Goal: Information Seeking & Learning: Learn about a topic

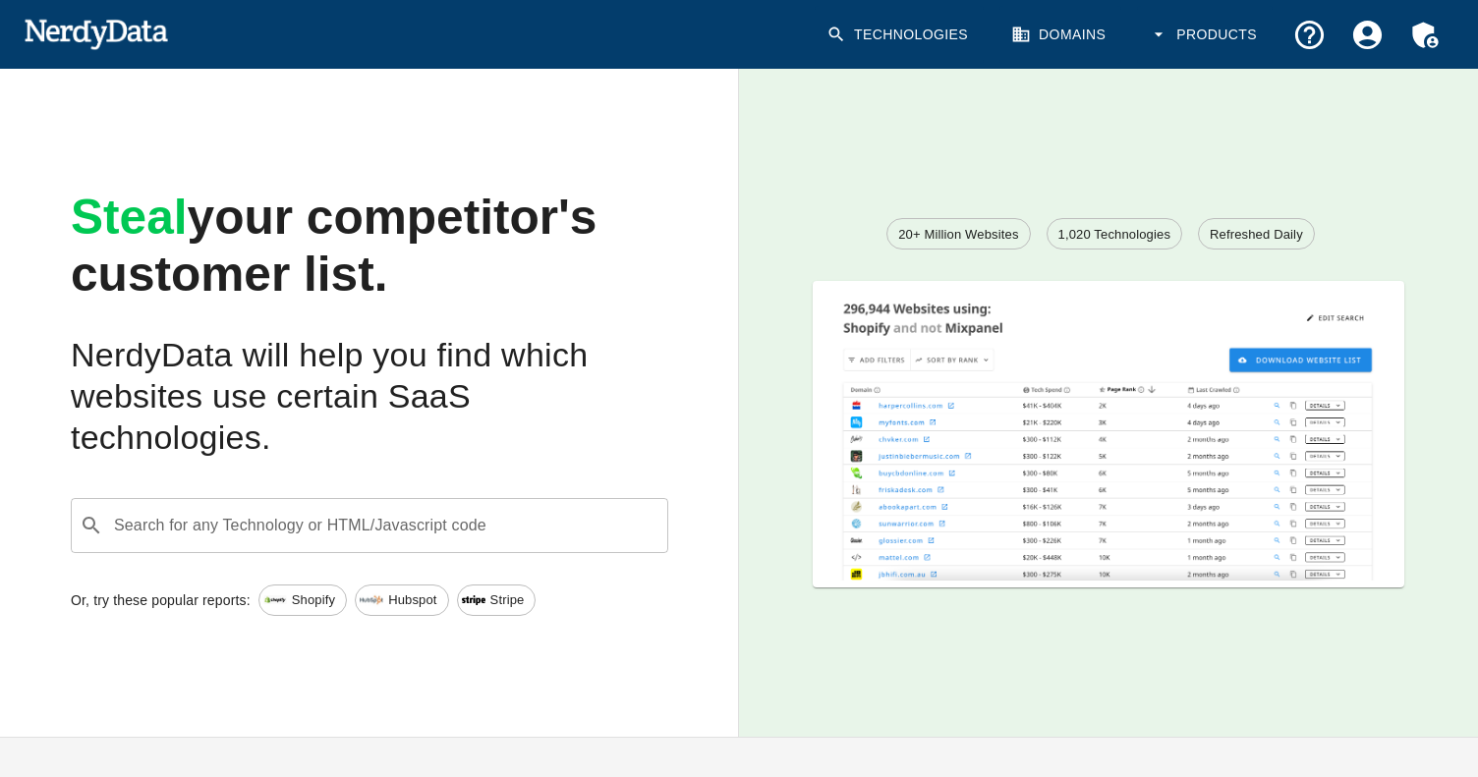
click at [294, 603] on span "Shopify" at bounding box center [313, 601] width 65 height 20
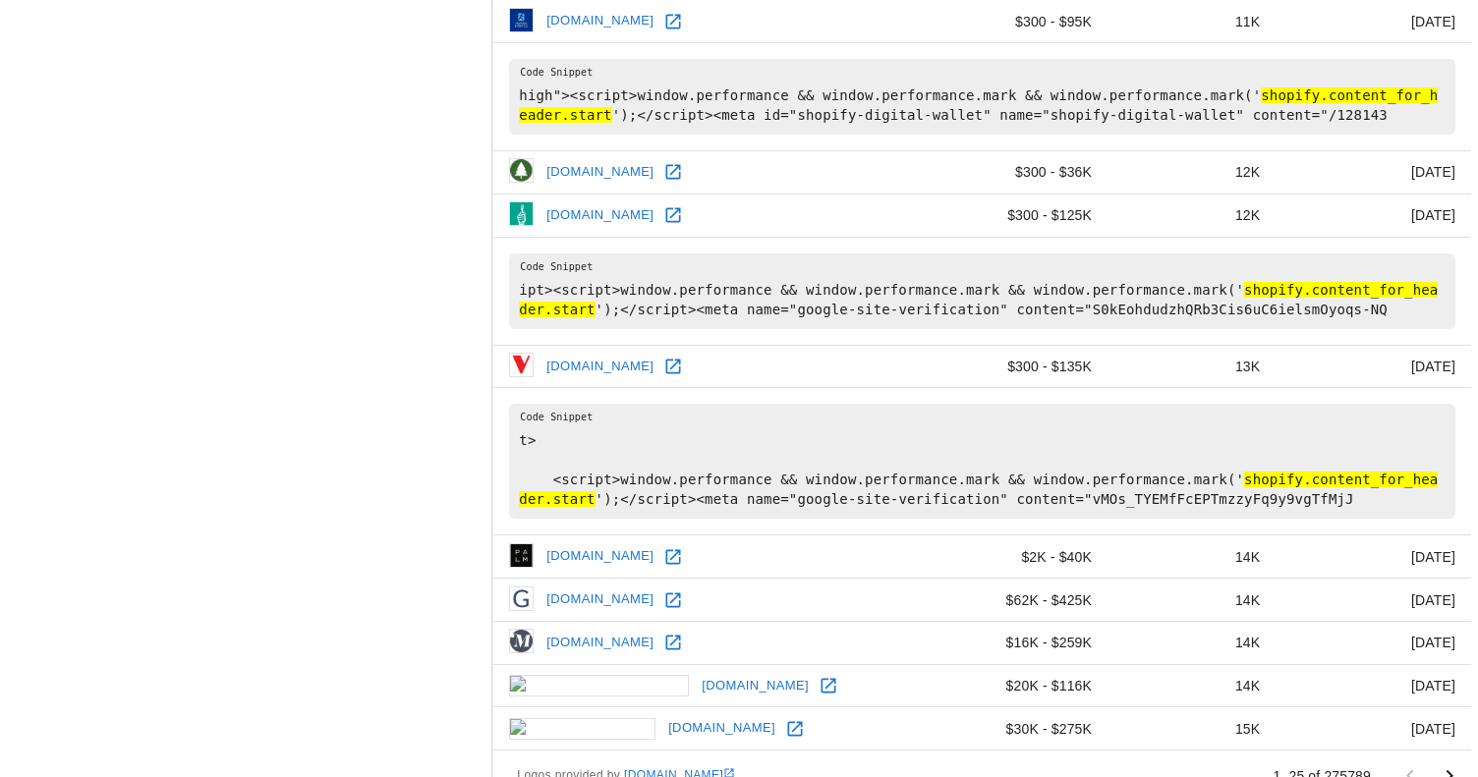
scroll to position [1921, 0]
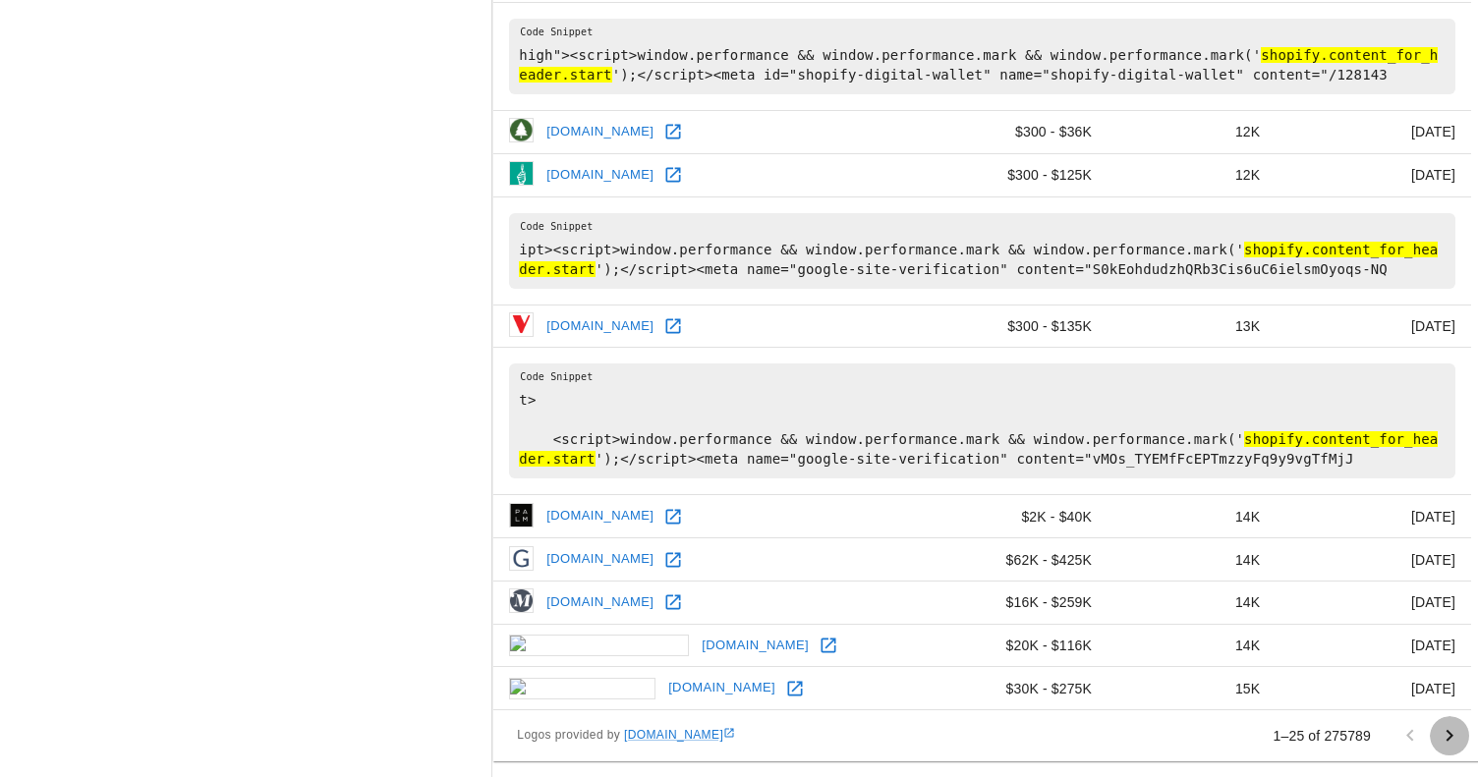
click at [1450, 737] on icon "Go to next page" at bounding box center [1450, 736] width 7 height 12
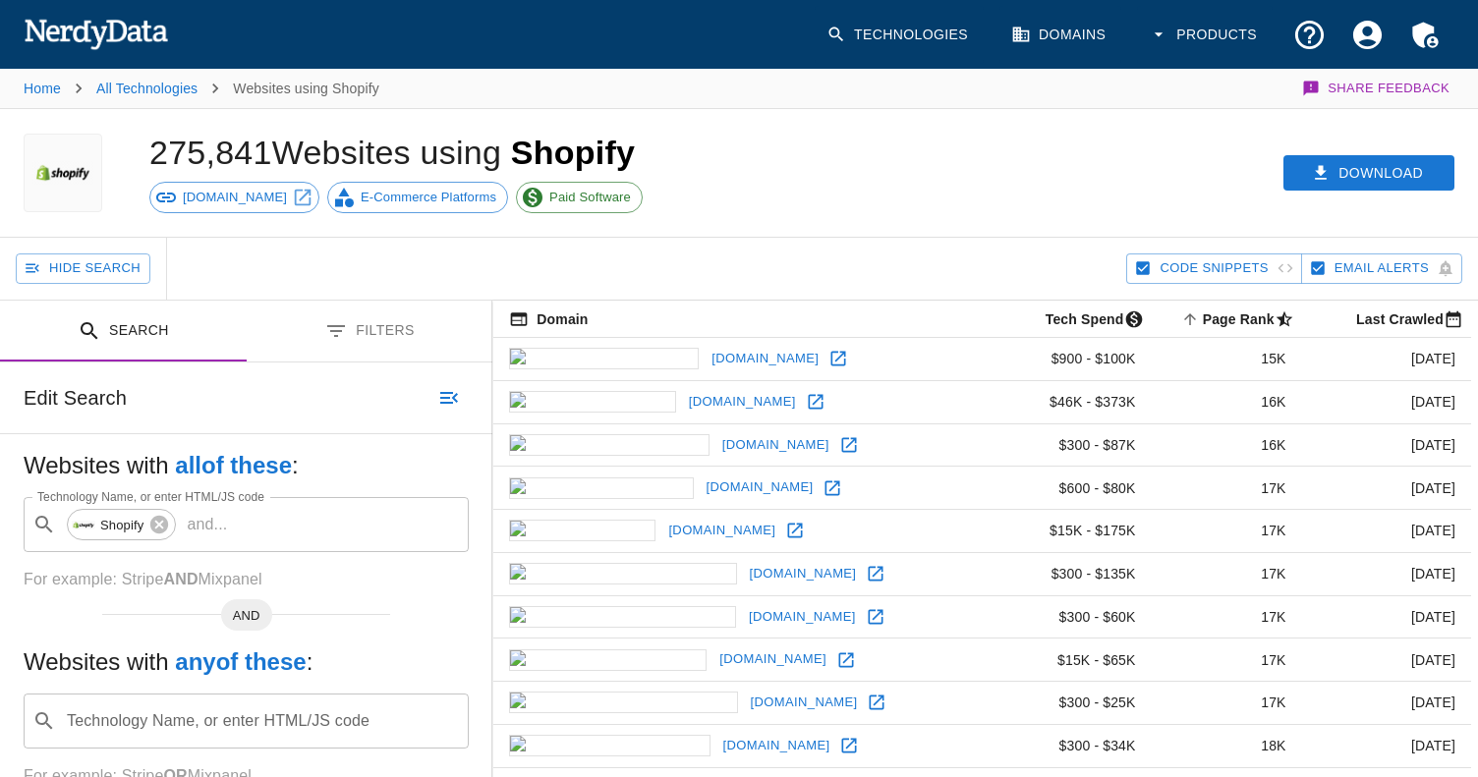
click at [1156, 141] on div "Download" at bounding box center [1140, 173] width 676 height 128
click at [738, 227] on div "275,841 Websites using Shopify shopify.com E-Commerce Platforms Paid Software" at bounding box center [464, 173] width 676 height 128
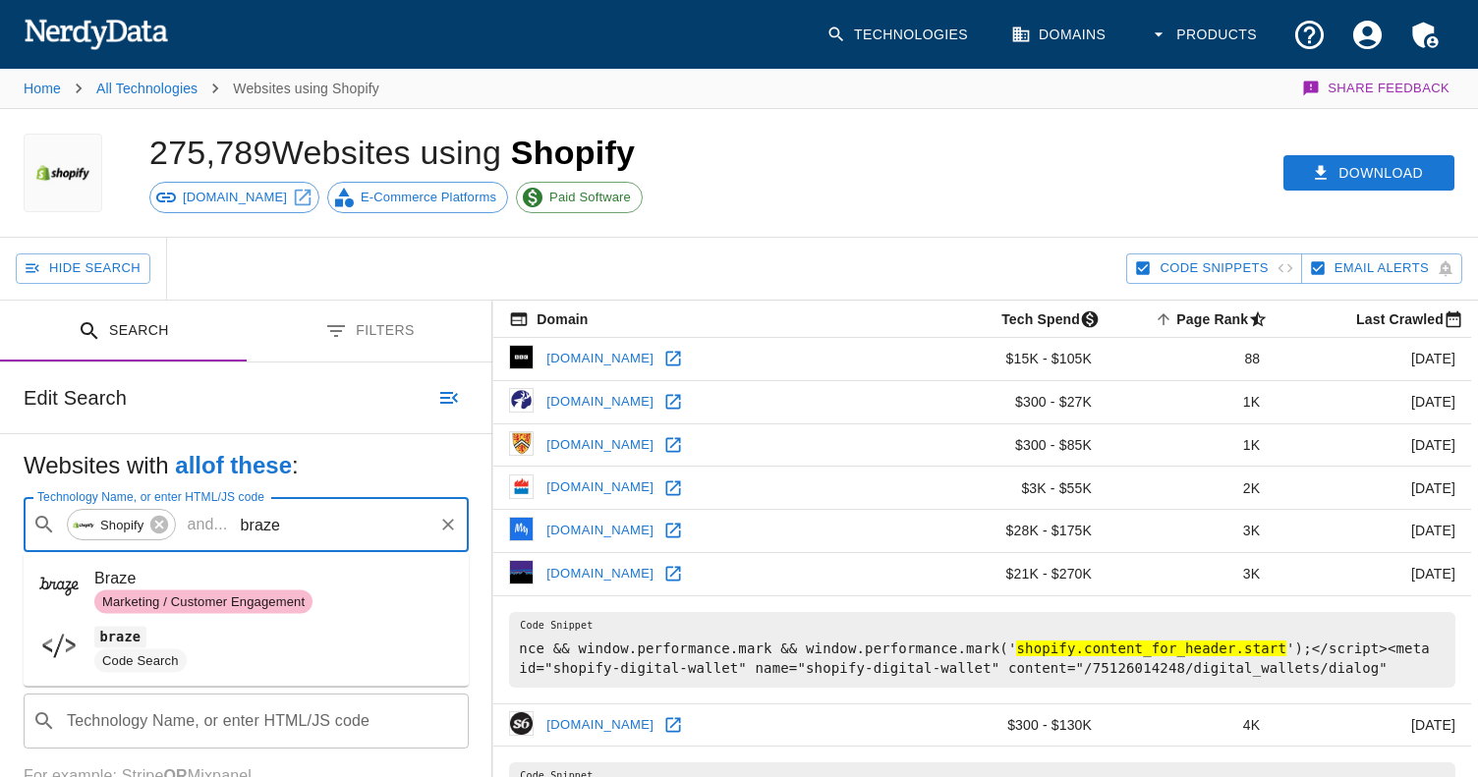
click at [276, 584] on span "Braze" at bounding box center [273, 579] width 359 height 24
type input "braze"
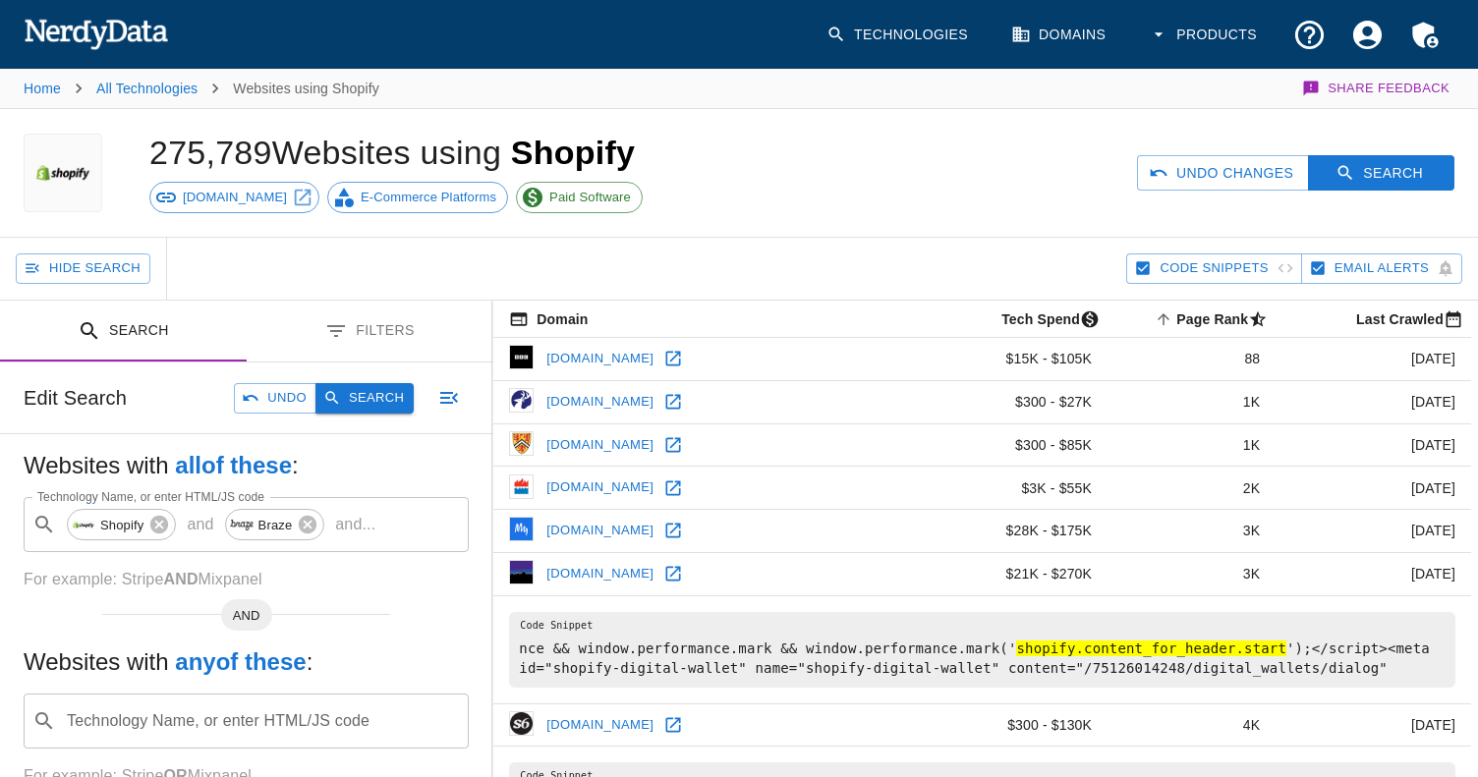
click at [377, 392] on button "Search" at bounding box center [364, 398] width 98 height 30
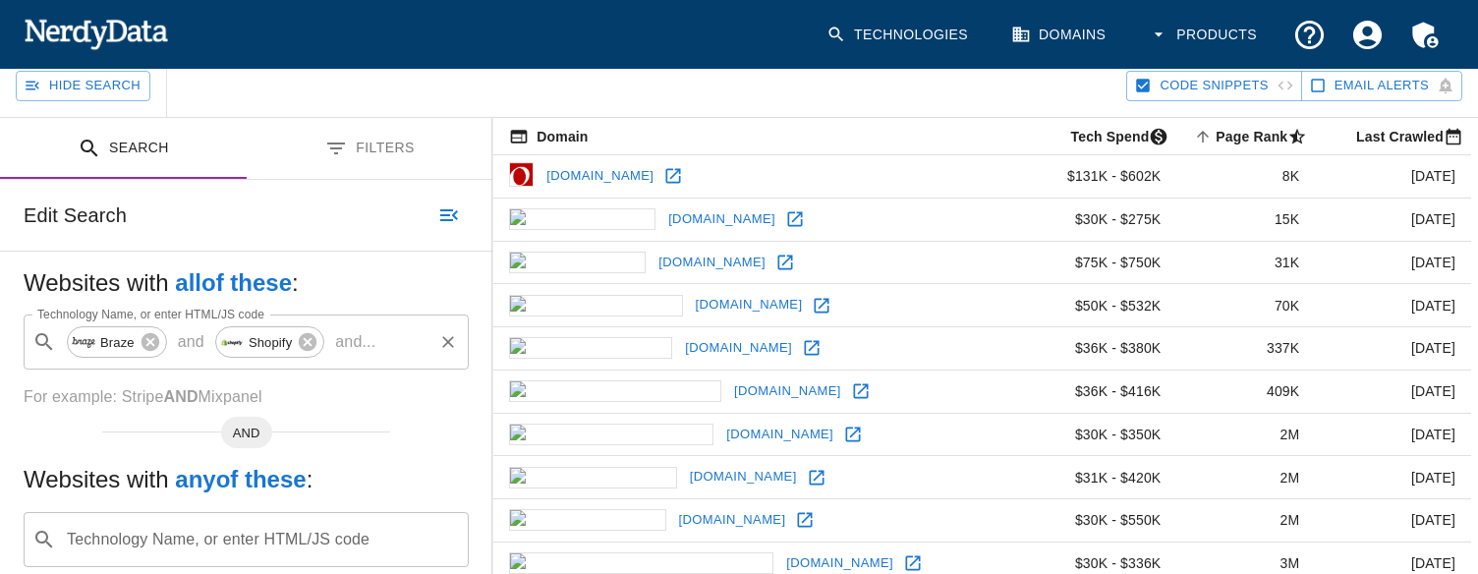
scroll to position [172, 0]
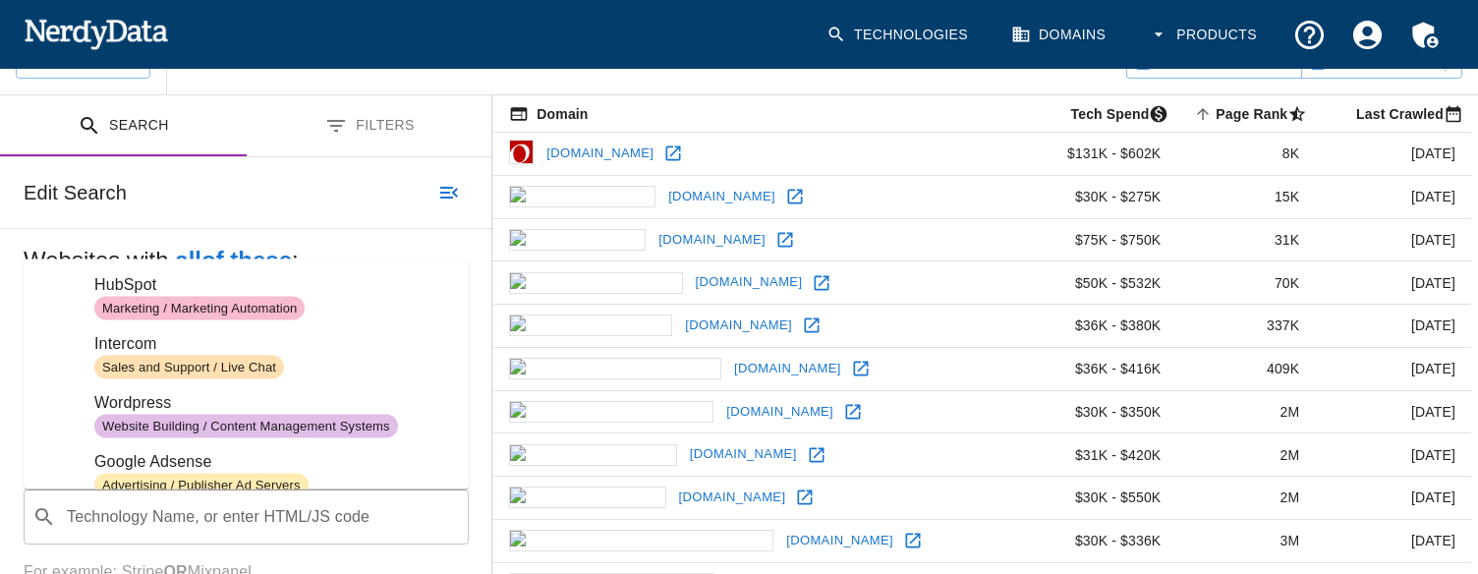
click at [215, 537] on div "​ Technology Name, or enter HTML/JS code" at bounding box center [246, 516] width 445 height 55
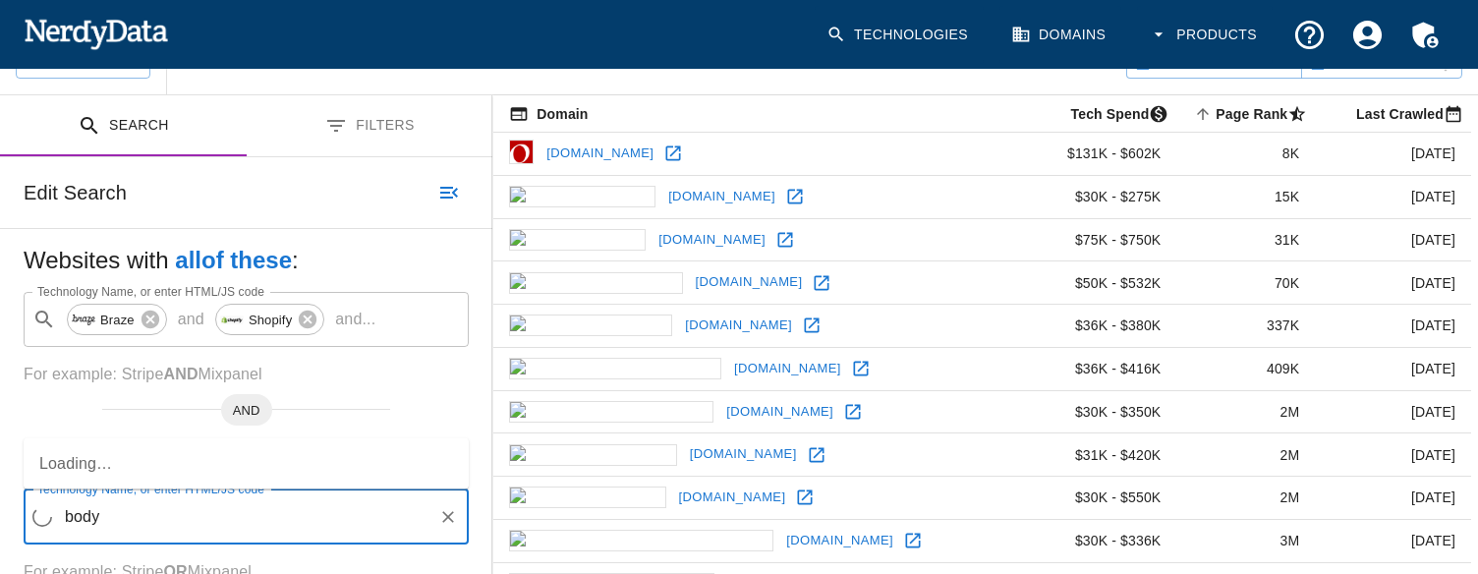
type input "body"
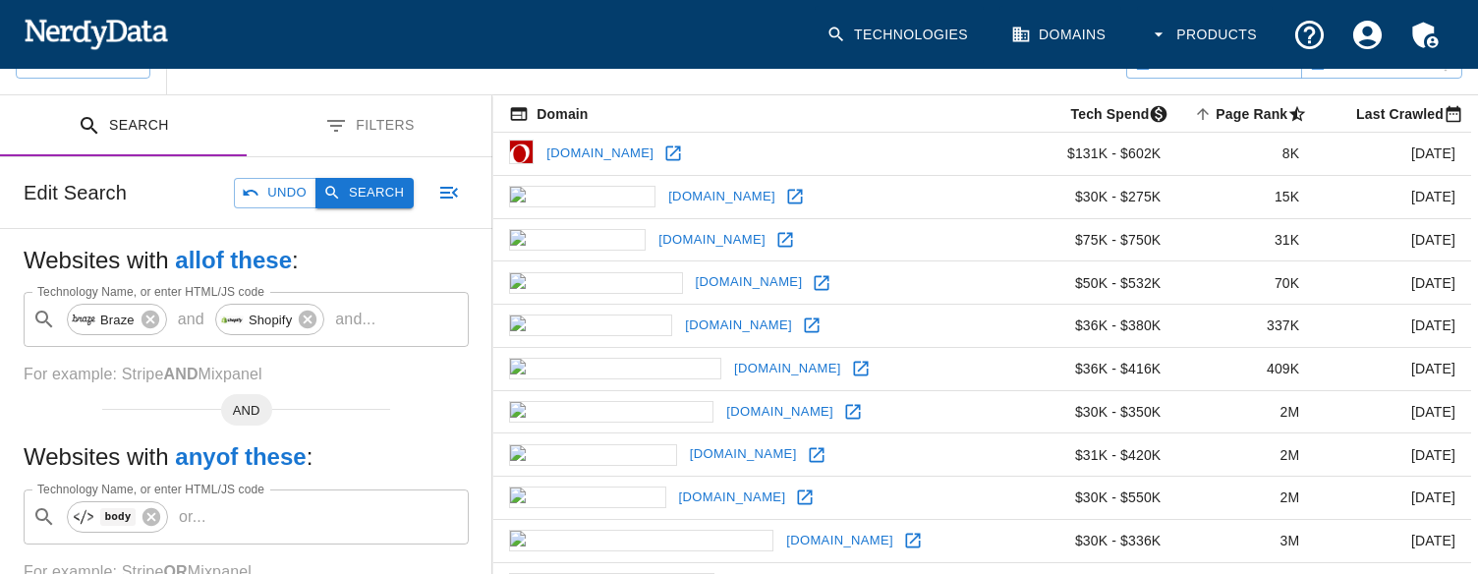
click at [345, 197] on button "Search" at bounding box center [364, 193] width 98 height 30
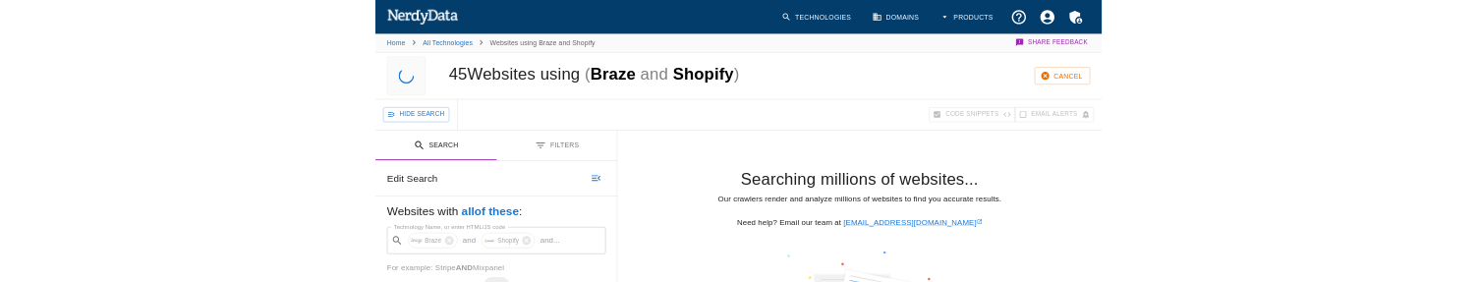
scroll to position [0, 0]
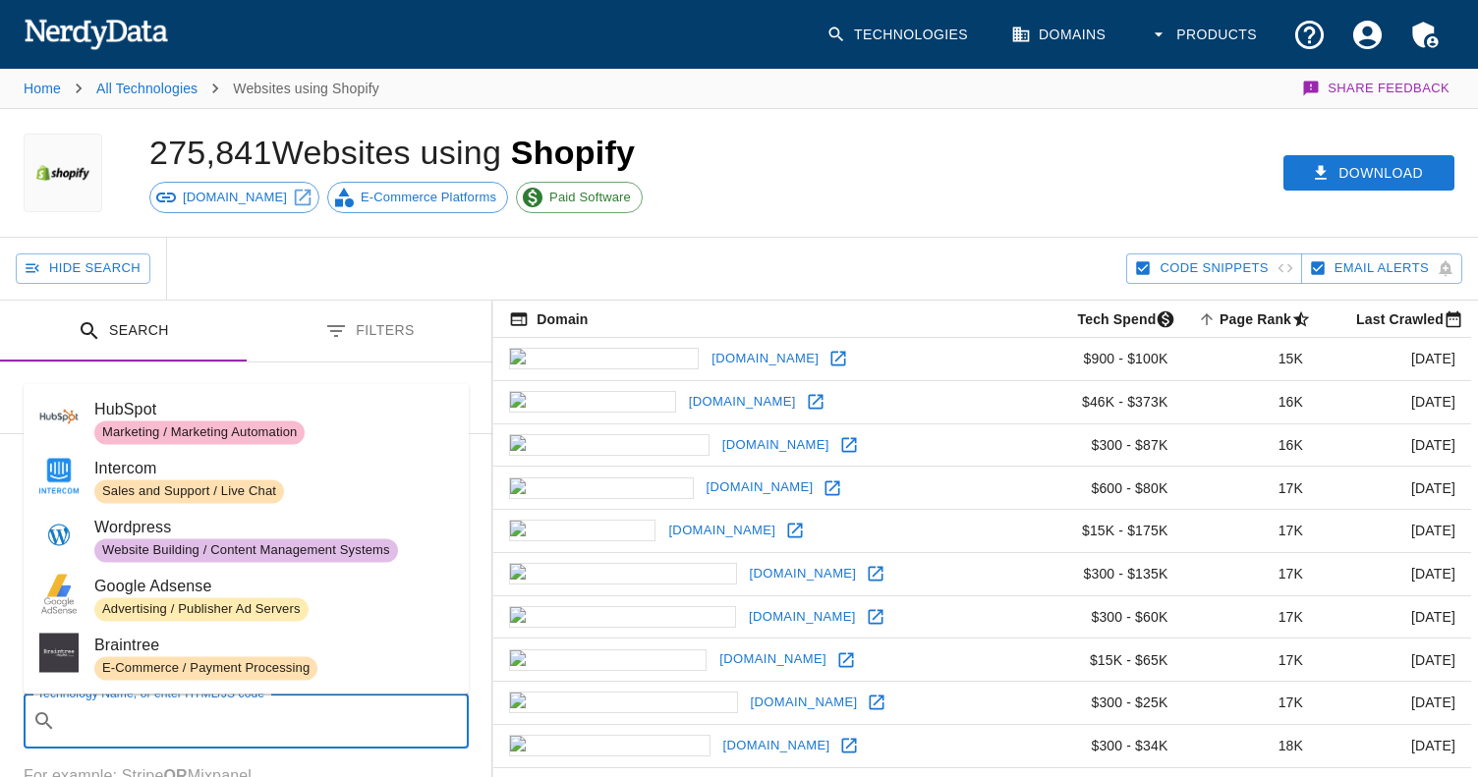
scroll to position [82, 0]
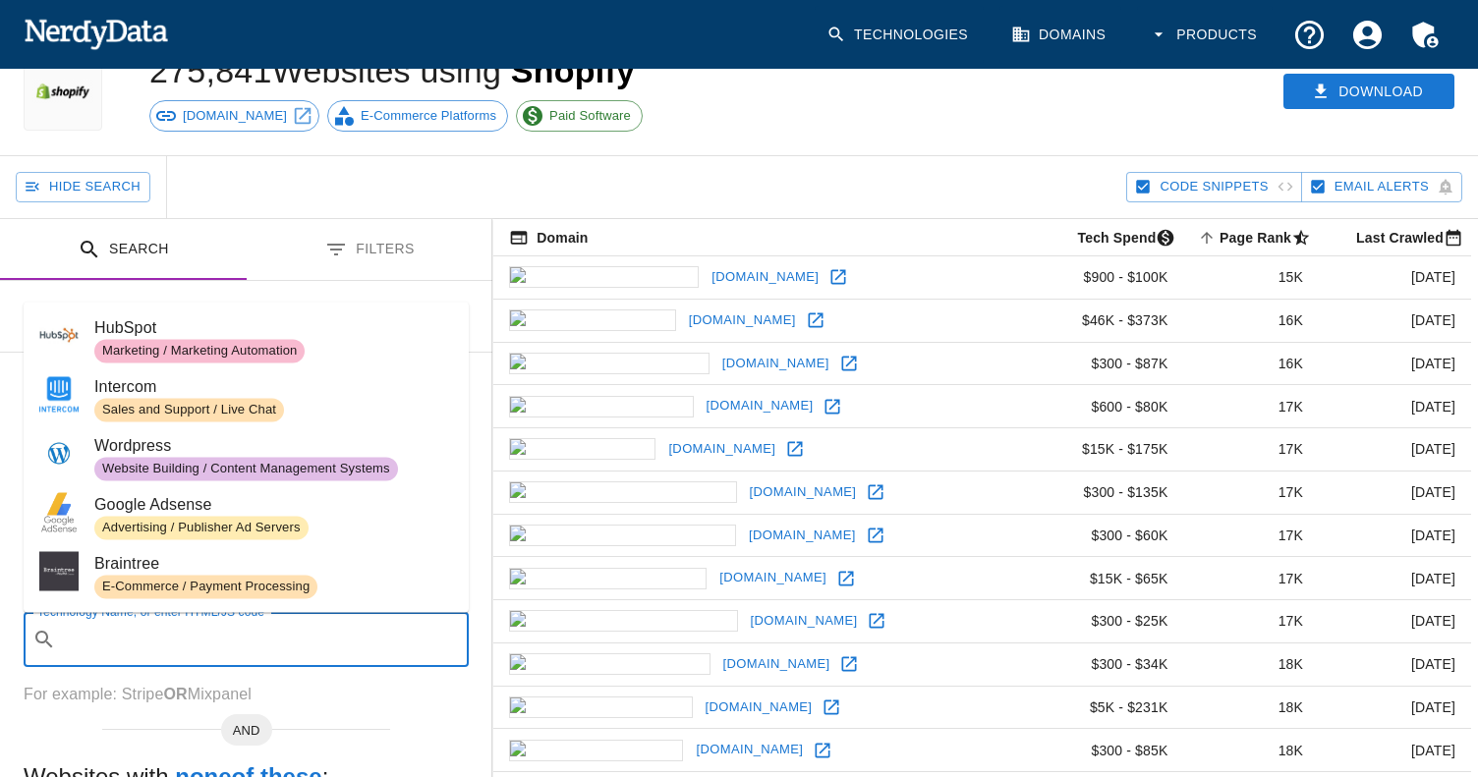
click at [209, 462] on span "Website Building / Content Management Systems" at bounding box center [246, 469] width 304 height 19
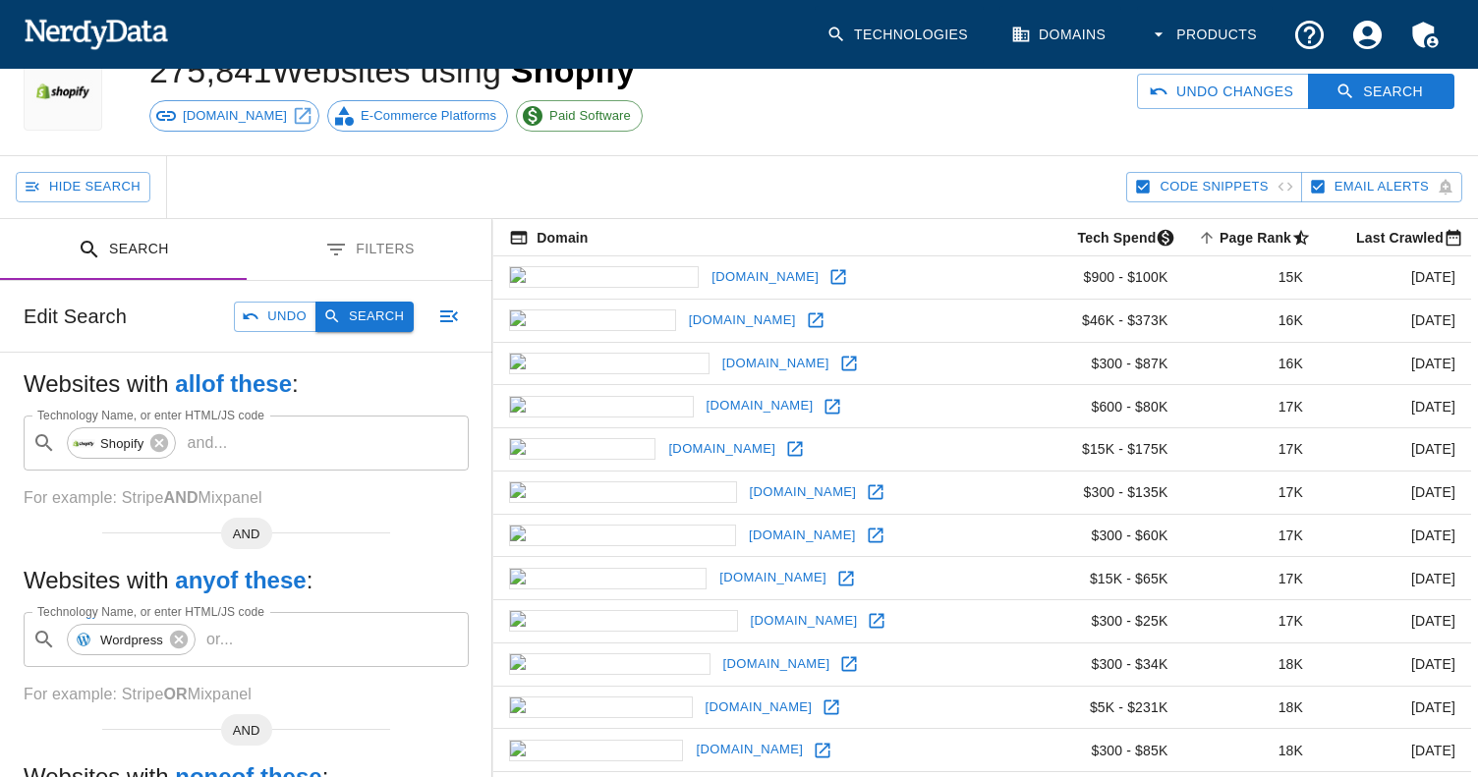
click at [380, 315] on button "Search" at bounding box center [364, 317] width 98 height 30
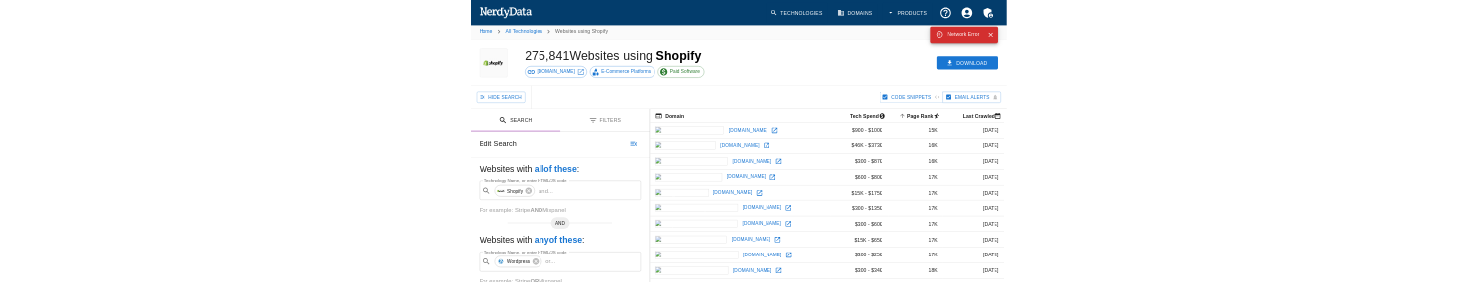
scroll to position [0, 0]
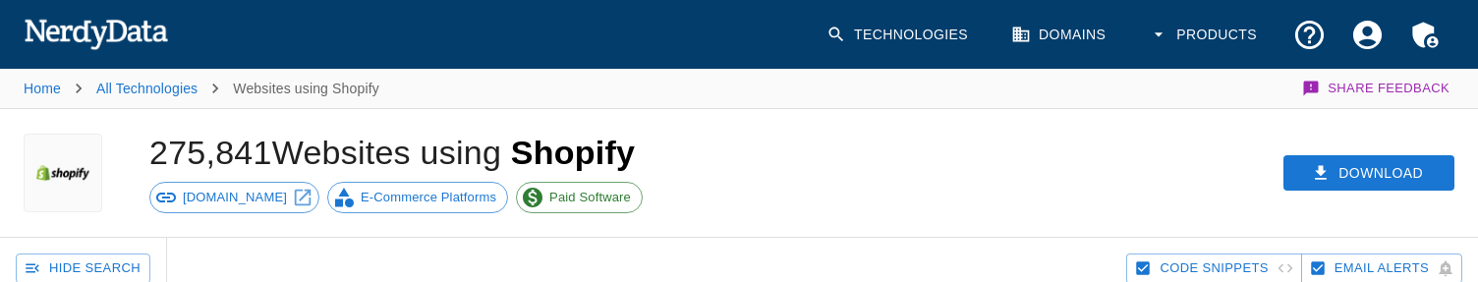
scroll to position [506, 0]
